Goal: Information Seeking & Learning: Find specific fact

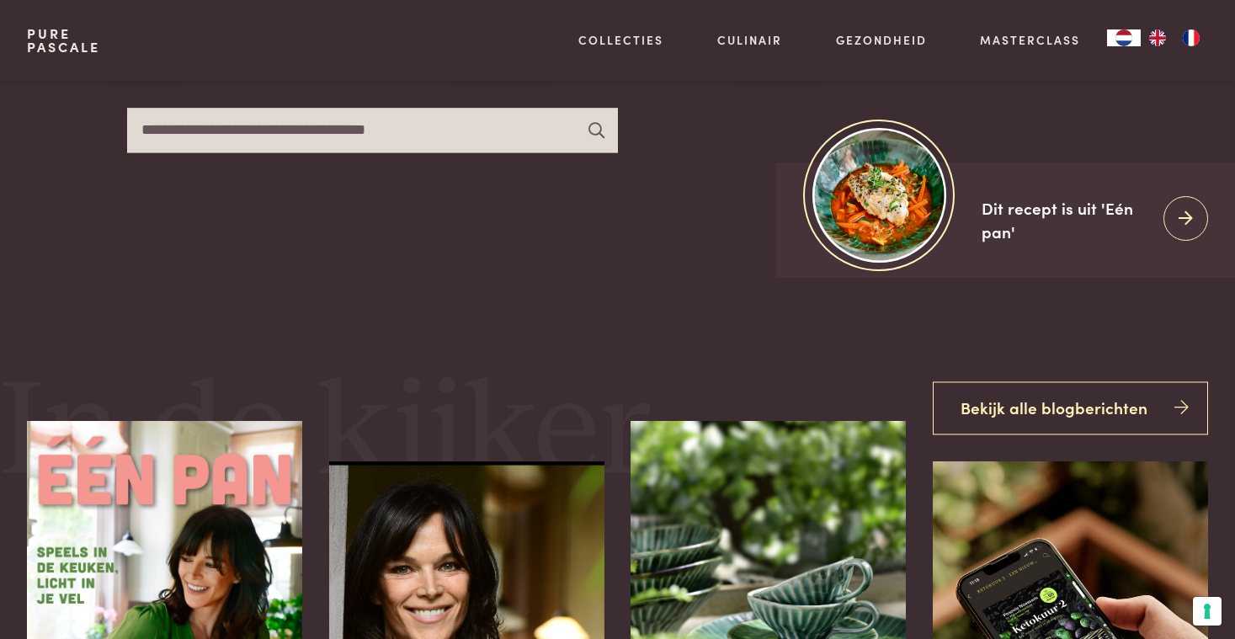
scroll to position [310, 0]
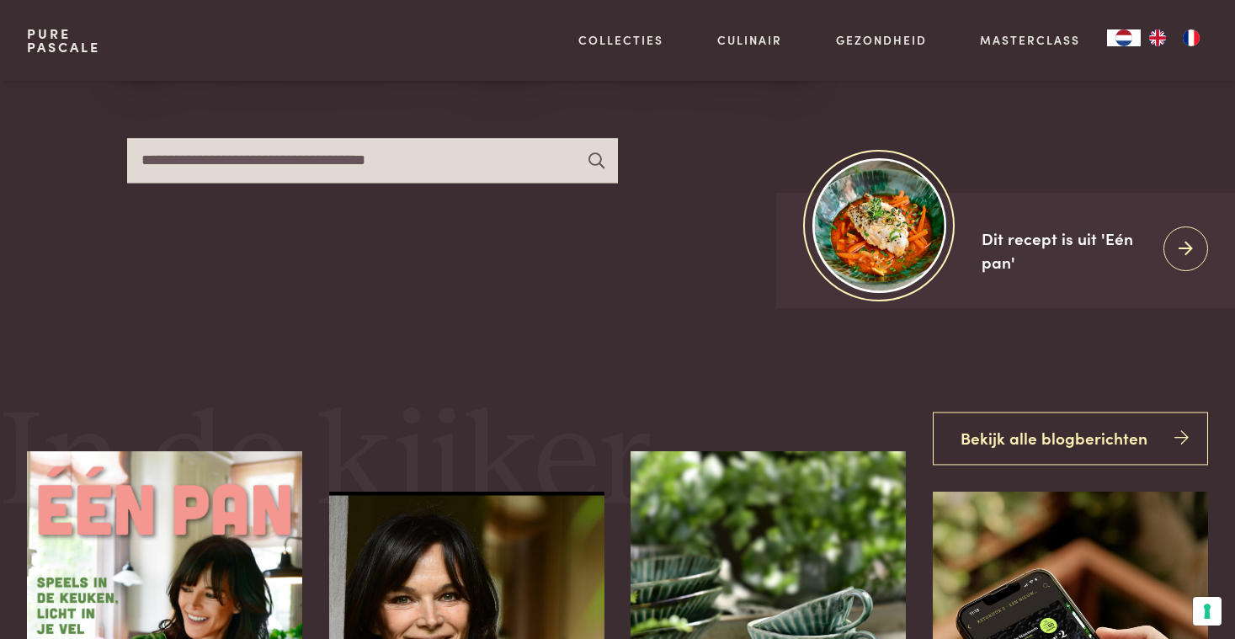
click at [251, 148] on input "text" at bounding box center [372, 160] width 490 height 45
type input "******"
